Goal: Information Seeking & Learning: Find specific fact

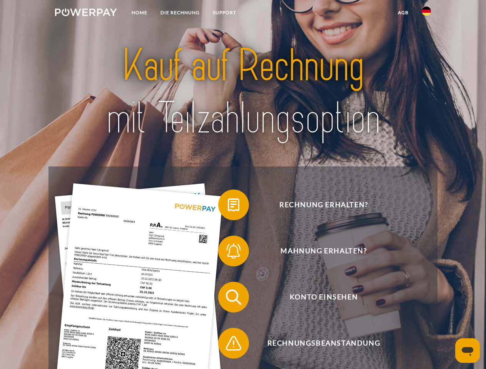
click at [86, 13] on img at bounding box center [86, 12] width 62 height 8
click at [426, 13] on img at bounding box center [425, 11] width 9 height 9
click at [403, 13] on link "agb" at bounding box center [403, 13] width 24 height 14
click at [228, 206] on span at bounding box center [222, 205] width 38 height 38
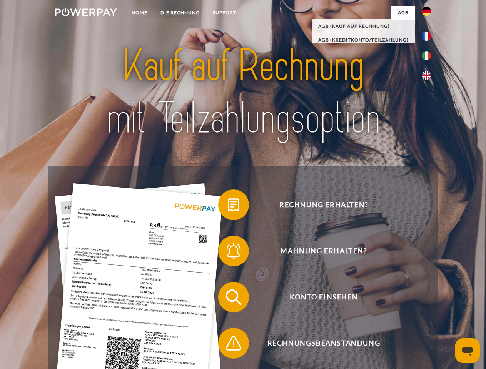
click at [228, 253] on span at bounding box center [222, 251] width 38 height 38
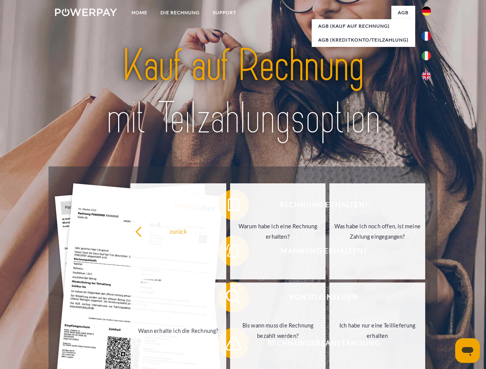
click at [230, 299] on link "Bis wann muss die Rechnung bezahlt werden?" at bounding box center [278, 331] width 96 height 96
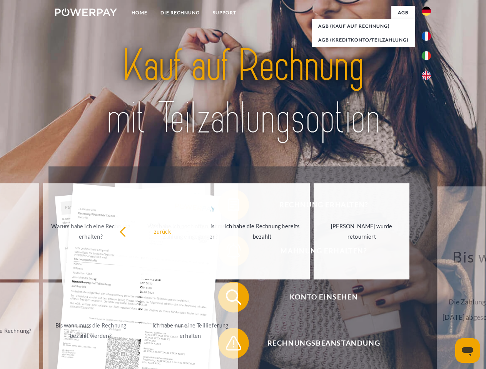
click at [228, 345] on span at bounding box center [222, 343] width 38 height 38
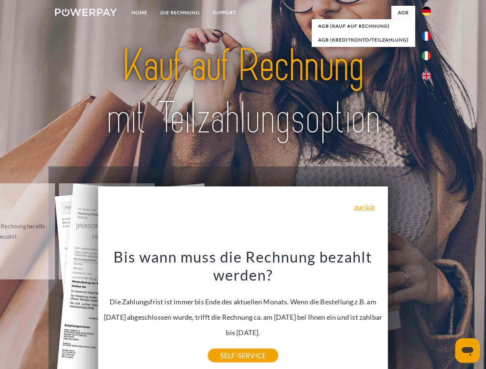
click at [467, 351] on icon "Messaging-Fenster öffnen" at bounding box center [467, 351] width 12 height 9
